Goal: Information Seeking & Learning: Find specific page/section

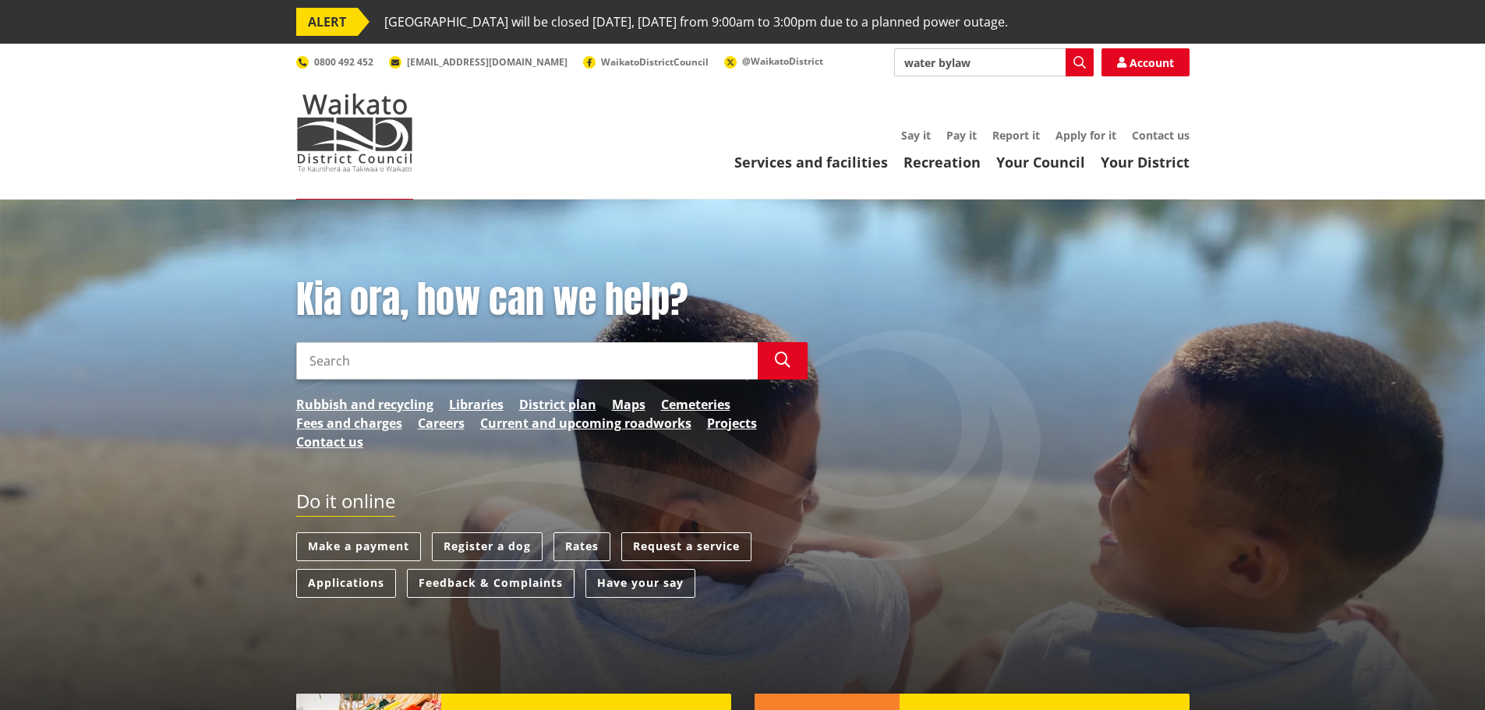
type input "water bylaw"
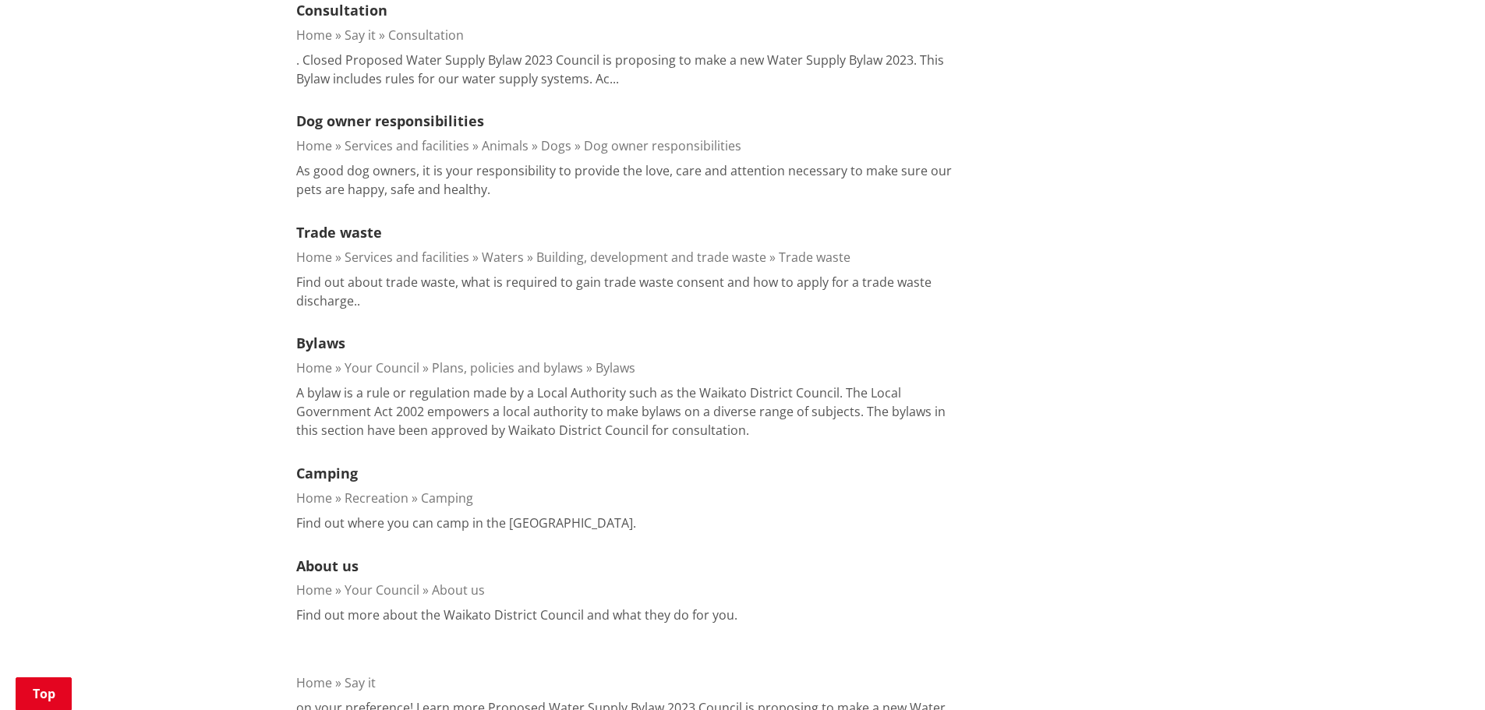
scroll to position [1247, 0]
click at [309, 335] on link "Bylaws" at bounding box center [320, 342] width 49 height 19
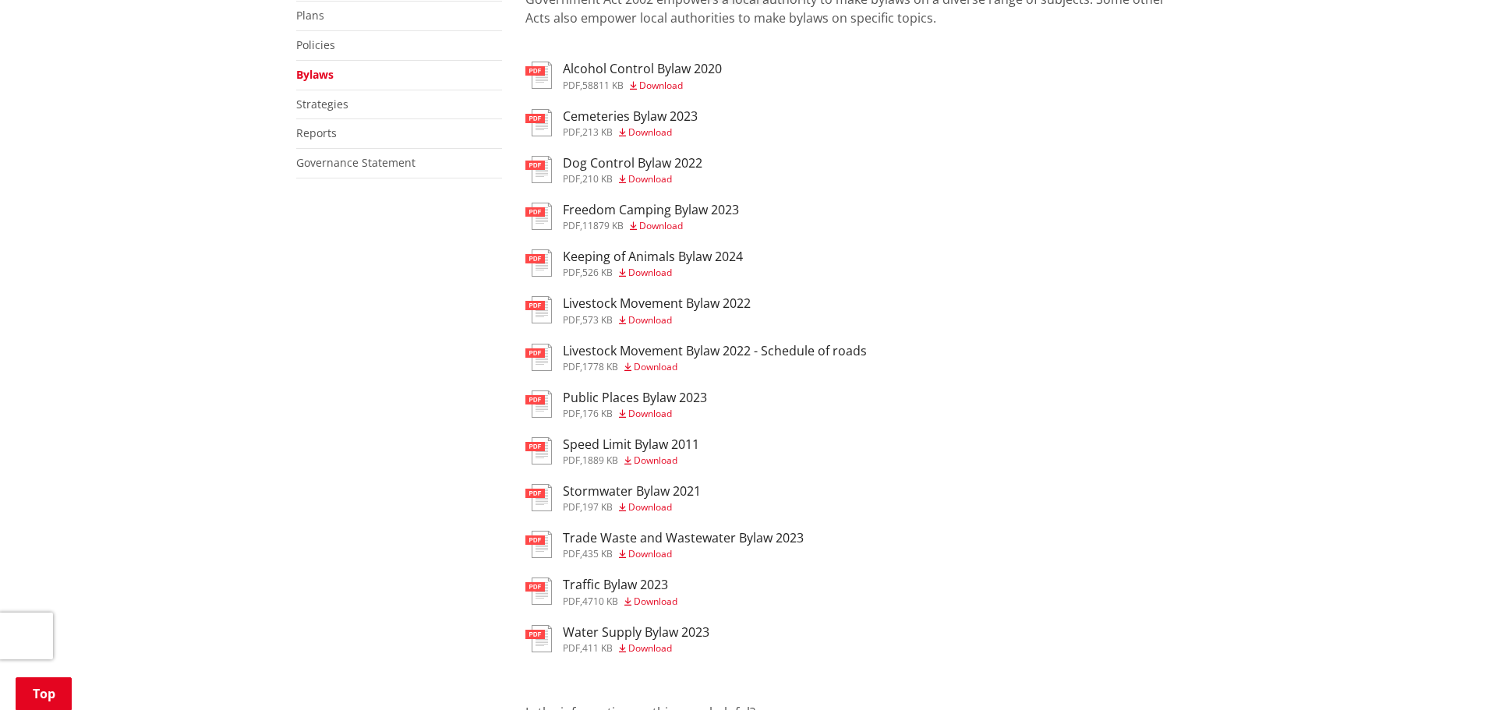
scroll to position [390, 0]
click at [628, 623] on h3 "Water Supply Bylaw 2023" at bounding box center [636, 630] width 147 height 15
